Goal: Information Seeking & Learning: Learn about a topic

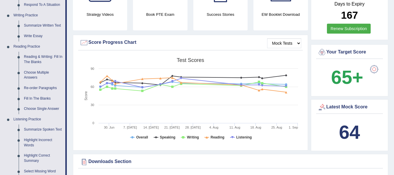
scroll to position [152, 0]
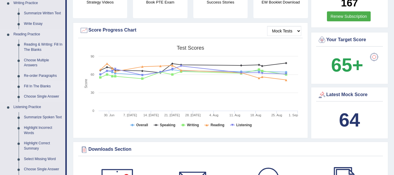
click at [35, 86] on link "Fill In The Blanks" at bounding box center [43, 86] width 44 height 11
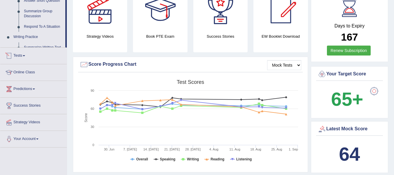
scroll to position [430, 0]
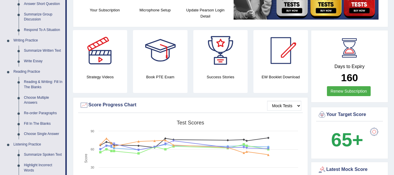
scroll to position [119, 0]
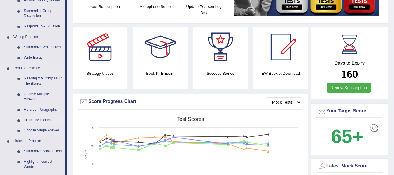
click at [40, 120] on link "Fill In The Blanks" at bounding box center [43, 120] width 44 height 11
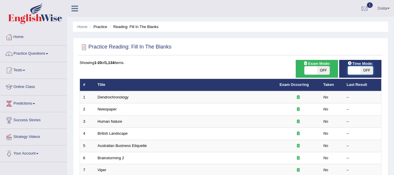
click at [352, 70] on span at bounding box center [354, 70] width 13 height 8
checkbox input "true"
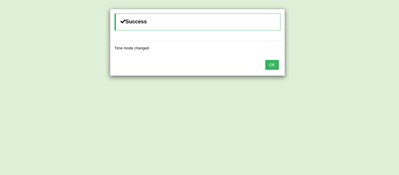
click at [269, 62] on button "OK" at bounding box center [271, 65] width 13 height 10
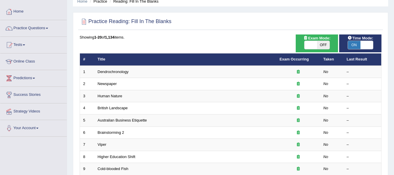
scroll to position [24, 0]
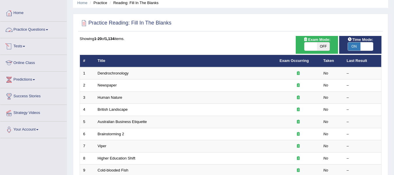
click at [50, 29] on link "Practice Questions" at bounding box center [33, 29] width 67 height 15
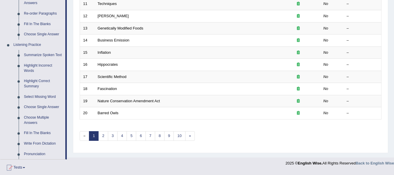
scroll to position [221, 0]
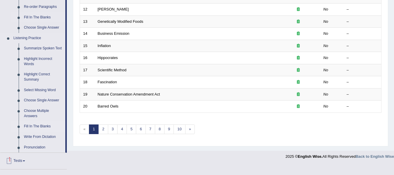
click at [45, 127] on link "Fill In The Blanks" at bounding box center [43, 126] width 44 height 11
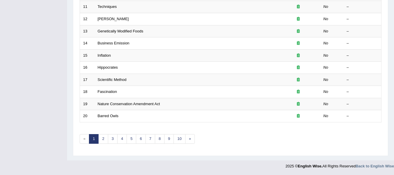
scroll to position [117, 0]
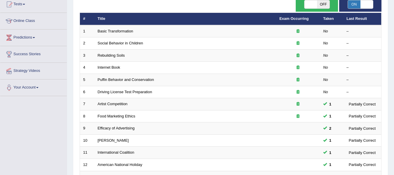
scroll to position [62, 0]
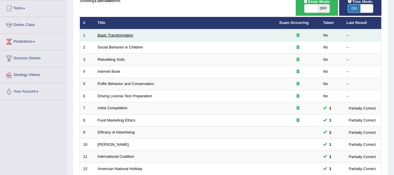
click at [123, 36] on link "Basic Transformation" at bounding box center [116, 35] width 36 height 4
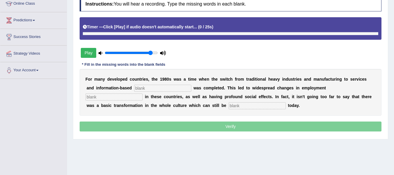
type input "0.9"
click at [150, 55] on input "range" at bounding box center [131, 52] width 53 height 5
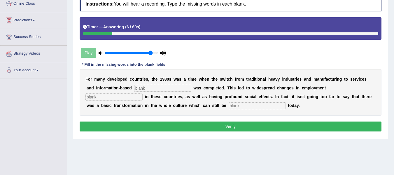
click at [169, 87] on input "text" at bounding box center [162, 88] width 57 height 7
type input "enterprise"
click at [129, 100] on input "text" at bounding box center [114, 96] width 57 height 7
click at [265, 106] on input "text" at bounding box center [257, 105] width 57 height 7
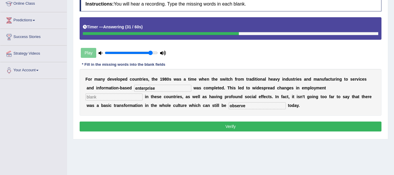
type input "observe"
click at [178, 88] on input "enterprise" at bounding box center [162, 88] width 57 height 7
click at [177, 88] on input "enterprise" at bounding box center [162, 88] width 57 height 7
type input "enterprise"
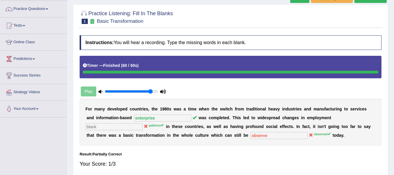
scroll to position [15, 0]
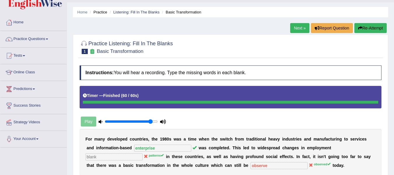
click at [297, 29] on link "Next »" at bounding box center [299, 28] width 19 height 10
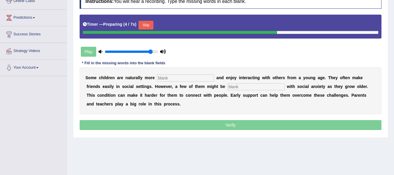
scroll to position [91, 0]
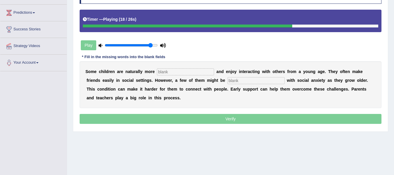
click at [182, 70] on input "text" at bounding box center [185, 71] width 57 height 7
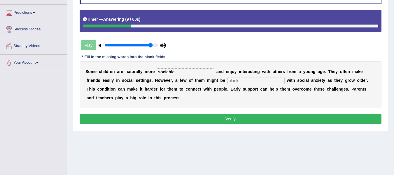
type input "sociable"
click at [255, 83] on input "text" at bounding box center [256, 80] width 57 height 7
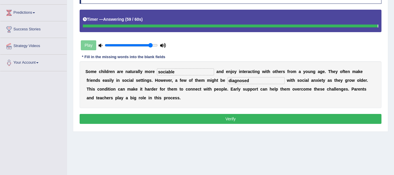
type input "diagnosed"
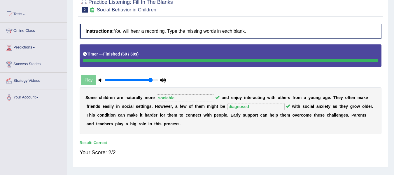
scroll to position [0, 0]
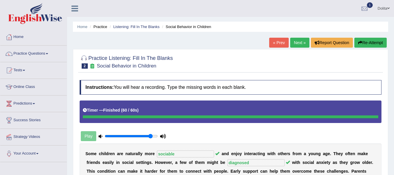
click at [300, 41] on link "Next »" at bounding box center [299, 43] width 19 height 10
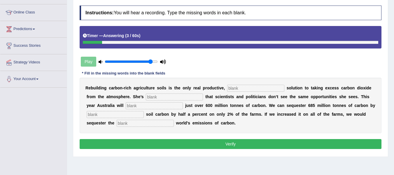
click at [249, 86] on input "text" at bounding box center [255, 88] width 57 height 7
type input "permnent"
click at [181, 98] on input "text" at bounding box center [174, 96] width 57 height 7
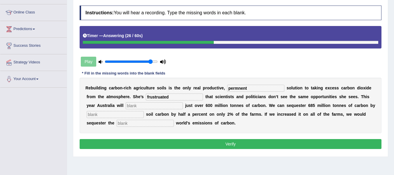
type input "frustruated"
click at [166, 106] on input "text" at bounding box center [154, 105] width 57 height 7
type input "admit"
click at [144, 117] on input "text" at bounding box center [115, 114] width 57 height 7
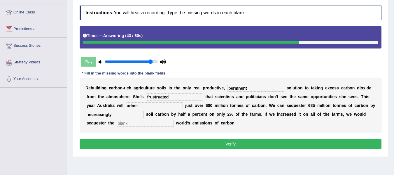
type input "increasingly"
click at [174, 124] on input "text" at bounding box center [145, 123] width 57 height 7
type input "whole"
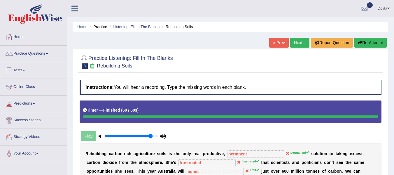
click at [299, 42] on link "Next »" at bounding box center [299, 43] width 19 height 10
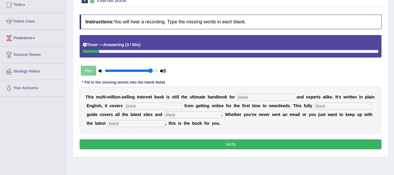
click at [284, 94] on div "T h i s m u l t i - m i l l i o n - s e l l i n g I n t e r n e t b o o k i s s…" at bounding box center [231, 110] width 302 height 47
click at [274, 98] on input "text" at bounding box center [265, 97] width 57 height 7
click at [256, 98] on input "noveses" at bounding box center [265, 97] width 57 height 7
type input "novses"
click at [177, 109] on input "text" at bounding box center [153, 105] width 57 height 7
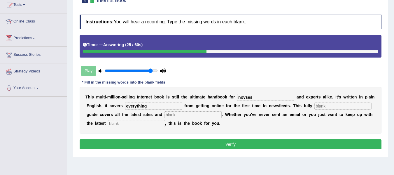
type input "everything"
click at [315, 109] on input "text" at bounding box center [343, 105] width 57 height 7
type input "revised"
click at [222, 116] on input "text" at bounding box center [193, 114] width 57 height 7
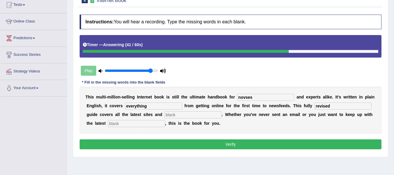
click at [165, 125] on input "text" at bounding box center [136, 123] width 57 height 7
click at [165, 124] on input "devilopment" at bounding box center [136, 123] width 57 height 7
click at [165, 123] on input "development" at bounding box center [136, 123] width 57 height 7
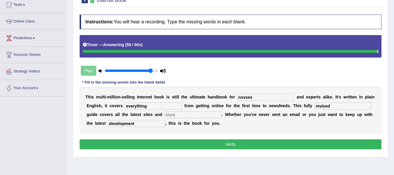
type input "development"
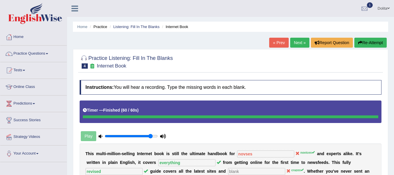
click at [297, 45] on link "Next »" at bounding box center [299, 43] width 19 height 10
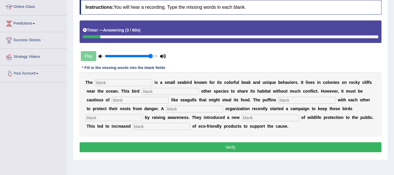
click at [111, 85] on input "text" at bounding box center [123, 82] width 57 height 7
click at [185, 95] on input "text" at bounding box center [170, 91] width 57 height 7
type input "allows"
click at [164, 99] on input "text" at bounding box center [140, 100] width 57 height 7
click at [213, 111] on input "text" at bounding box center [194, 108] width 57 height 7
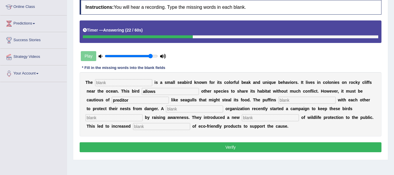
click at [150, 100] on input "preditor" at bounding box center [140, 100] width 57 height 7
click at [151, 101] on input "preditor" at bounding box center [140, 100] width 57 height 7
type input "preditors"
click at [315, 102] on input "text" at bounding box center [307, 100] width 57 height 7
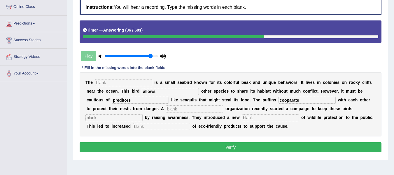
type input "cooparate"
click at [223, 107] on input "text" at bounding box center [194, 108] width 57 height 7
type input "corprate"
click at [143, 119] on input "text" at bounding box center [114, 117] width 57 height 7
type input "safe"
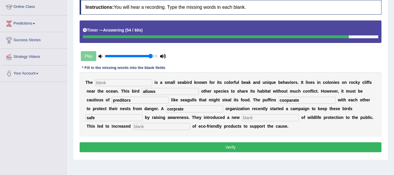
click at [299, 119] on input "text" at bounding box center [270, 117] width 57 height 7
type input "concept"
click at [190, 128] on input "text" at bounding box center [161, 126] width 57 height 7
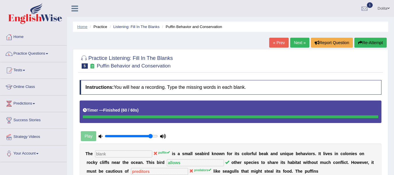
click at [81, 27] on link "Home" at bounding box center [82, 27] width 10 height 4
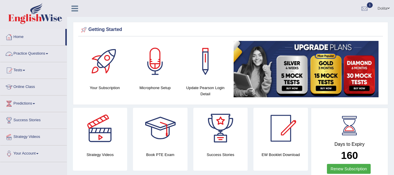
click at [50, 52] on link "Practice Questions" at bounding box center [33, 53] width 67 height 15
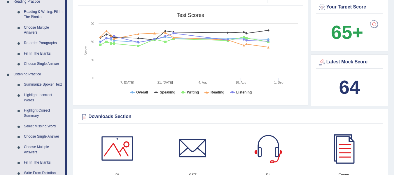
scroll to position [173, 0]
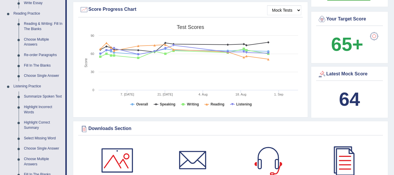
drag, startPoint x: 398, startPoint y: 26, endPoint x: 396, endPoint y: 55, distance: 29.3
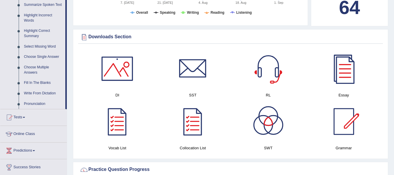
scroll to position [277, 0]
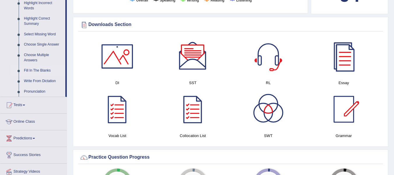
click at [42, 69] on link "Fill In The Blanks" at bounding box center [43, 70] width 44 height 11
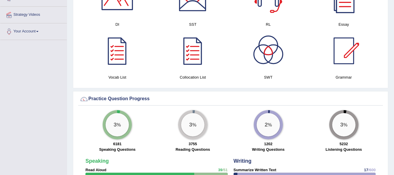
scroll to position [351, 0]
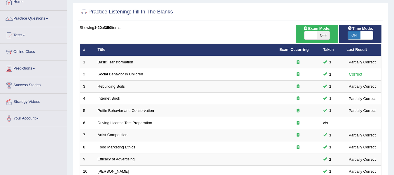
click at [394, 36] on html "Toggle navigation Home Practice Questions Speaking Practice Read Aloud Repeat S…" at bounding box center [197, 52] width 394 height 175
click at [365, 35] on span at bounding box center [367, 35] width 13 height 8
checkbox input "false"
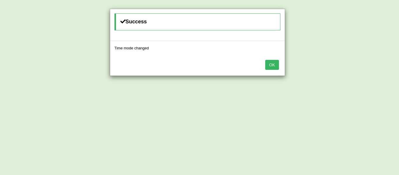
click at [275, 66] on button "OK" at bounding box center [271, 65] width 13 height 10
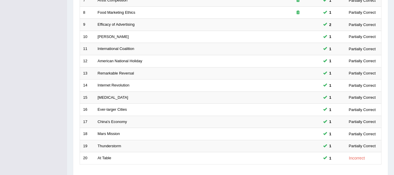
scroll to position [212, 0]
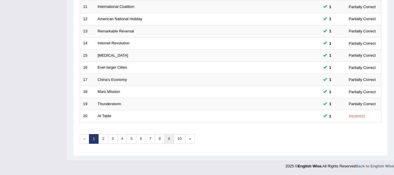
click at [168, 139] on link "9" at bounding box center [169, 139] width 10 height 10
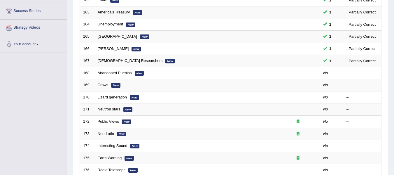
drag, startPoint x: 0, startPoint y: 0, endPoint x: 398, endPoint y: 93, distance: 409.2
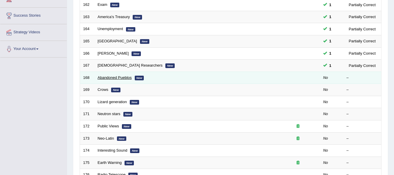
click at [114, 78] on link "Abandoned Pueblos" at bounding box center [115, 77] width 34 height 4
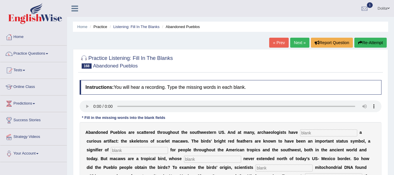
scroll to position [72, 0]
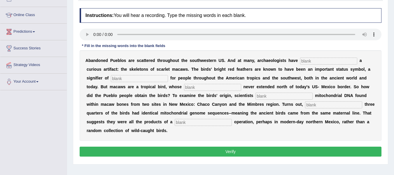
click at [320, 64] on input "text" at bounding box center [328, 60] width 57 height 7
type input "uncoverd"
click at [165, 77] on input "text" at bounding box center [139, 78] width 57 height 7
type input "prestige"
click at [241, 88] on input "text" at bounding box center [212, 87] width 57 height 7
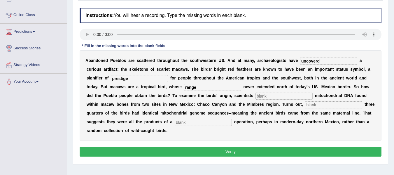
type input "range"
type input "sequenced"
type input "nearly"
type input "breeding"
click at [245, 149] on button "Verify" at bounding box center [231, 152] width 302 height 10
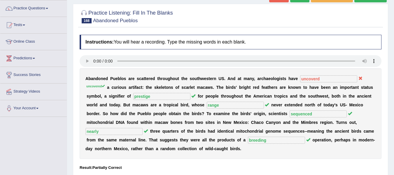
scroll to position [0, 0]
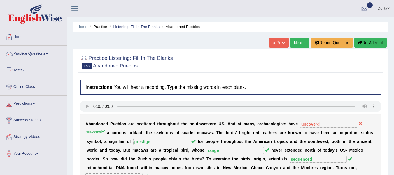
click at [293, 44] on link "Next »" at bounding box center [299, 43] width 19 height 10
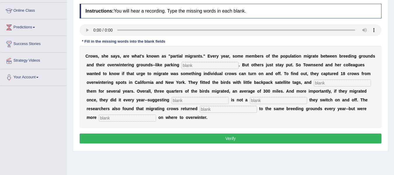
scroll to position [77, 0]
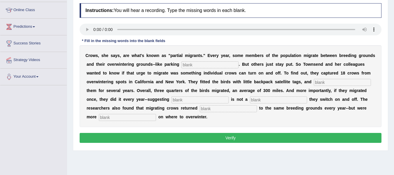
click at [217, 67] on input "text" at bounding box center [210, 64] width 57 height 7
type input "lots"
type input "traps"
type input "tarvelling"
click at [250, 103] on input "text" at bounding box center [278, 99] width 57 height 7
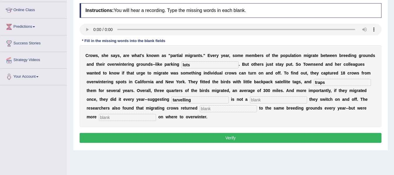
click at [200, 112] on input "text" at bounding box center [228, 108] width 57 height 7
click at [156, 117] on input "text" at bounding box center [127, 117] width 57 height 7
click at [200, 112] on input "faithfully" at bounding box center [228, 108] width 57 height 7
click at [156, 118] on input "text" at bounding box center [127, 117] width 57 height 7
click at [200, 112] on input "faithfuly" at bounding box center [228, 108] width 57 height 7
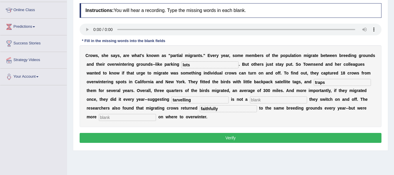
type input "faithfuly"
click at [156, 116] on input "text" at bounding box center [127, 117] width 57 height 7
type input "g"
click at [156, 117] on input "flexible" at bounding box center [127, 117] width 57 height 7
type input "flexible"
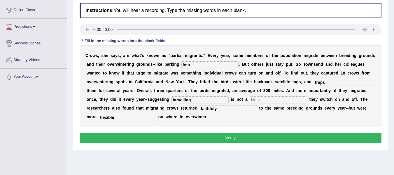
click at [250, 103] on input "text" at bounding box center [278, 99] width 57 height 7
click at [239, 143] on button "Verify" at bounding box center [231, 138] width 302 height 10
click at [250, 103] on input "text" at bounding box center [278, 99] width 57 height 7
type input "[PERSON_NAME]"
click at [220, 143] on button "Verify" at bounding box center [231, 138] width 302 height 10
